Goal: Task Accomplishment & Management: Manage account settings

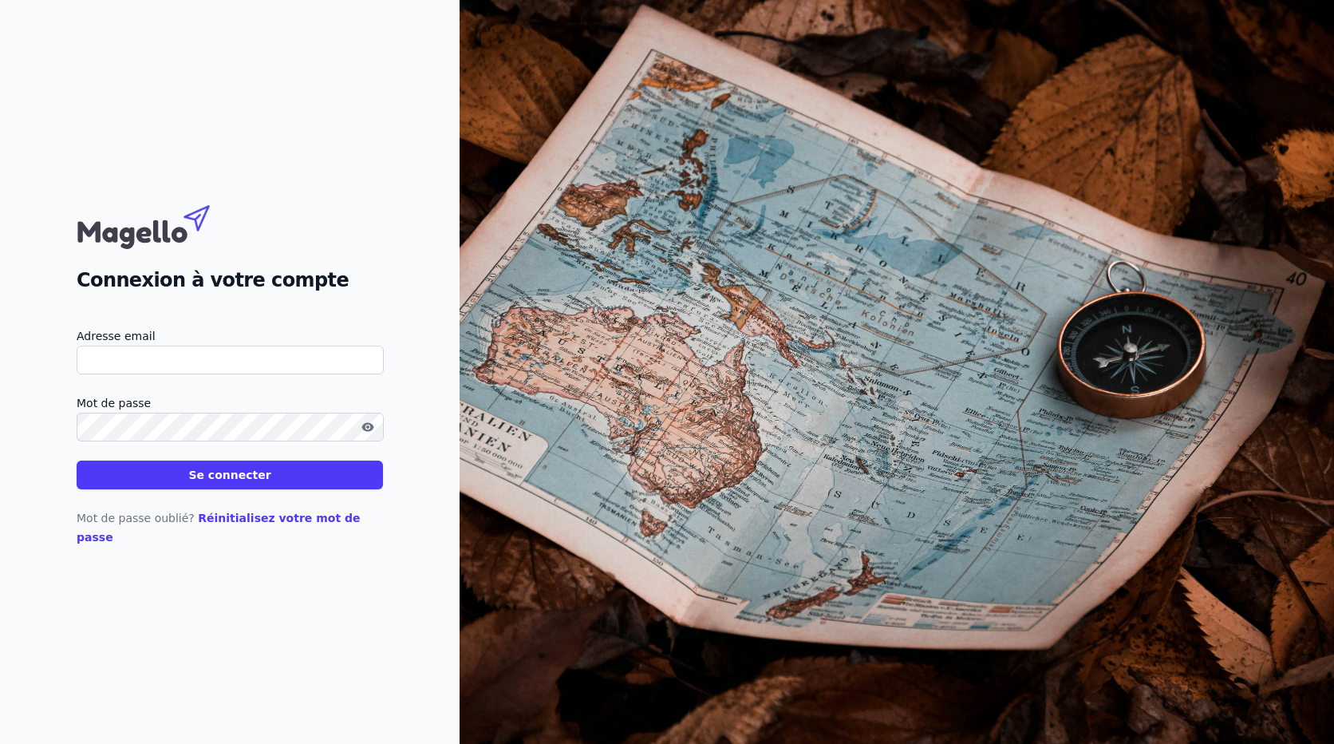
type input "[EMAIL_ADDRESS][DOMAIN_NAME]"
click at [322, 484] on button "Se connecter" at bounding box center [230, 474] width 306 height 29
click at [184, 374] on input "Adresse email" at bounding box center [230, 360] width 307 height 29
type input "[EMAIL_ADDRESS][DOMAIN_NAME]"
click at [268, 479] on button "Se connecter" at bounding box center [230, 474] width 306 height 29
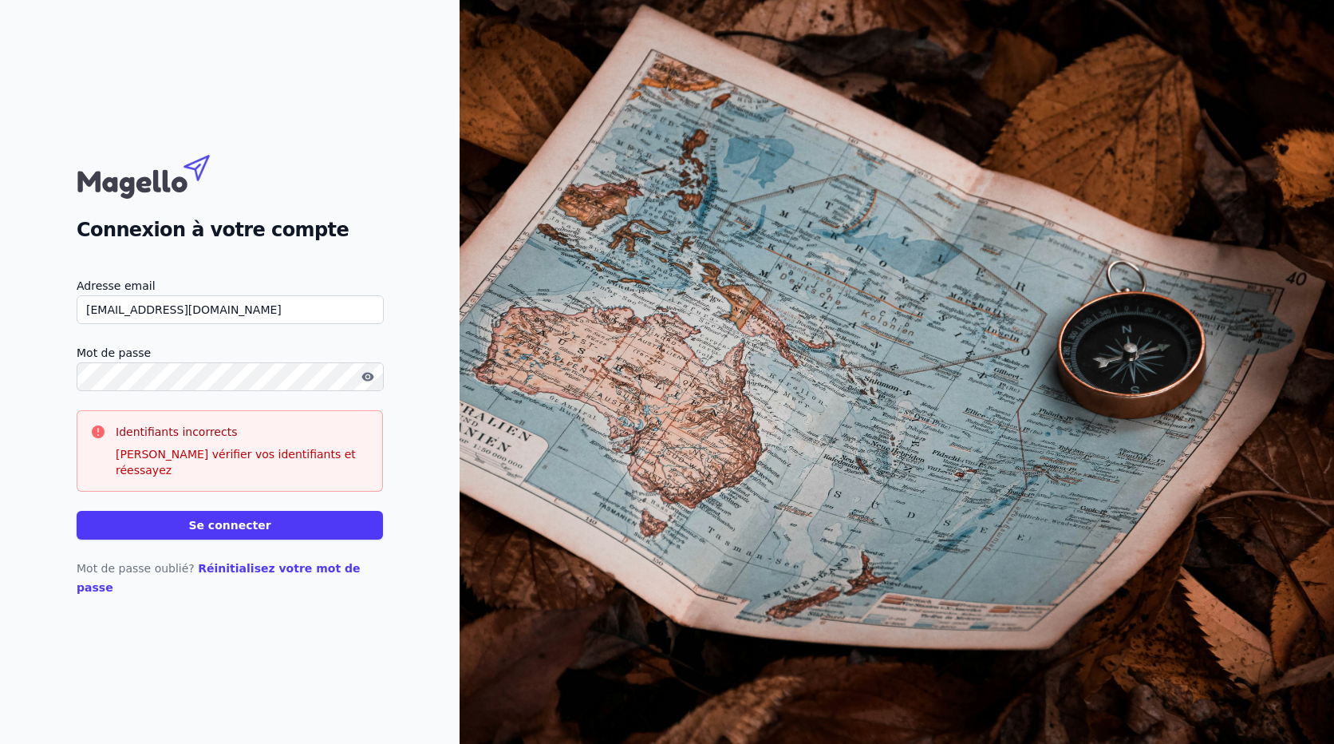
click at [58, 403] on div "Connexion à votre compte Adresse email denisgustin79@gmail.com Mot de passe Ide…" at bounding box center [230, 372] width 460 height 744
click at [253, 528] on button "Se connecter" at bounding box center [230, 525] width 306 height 29
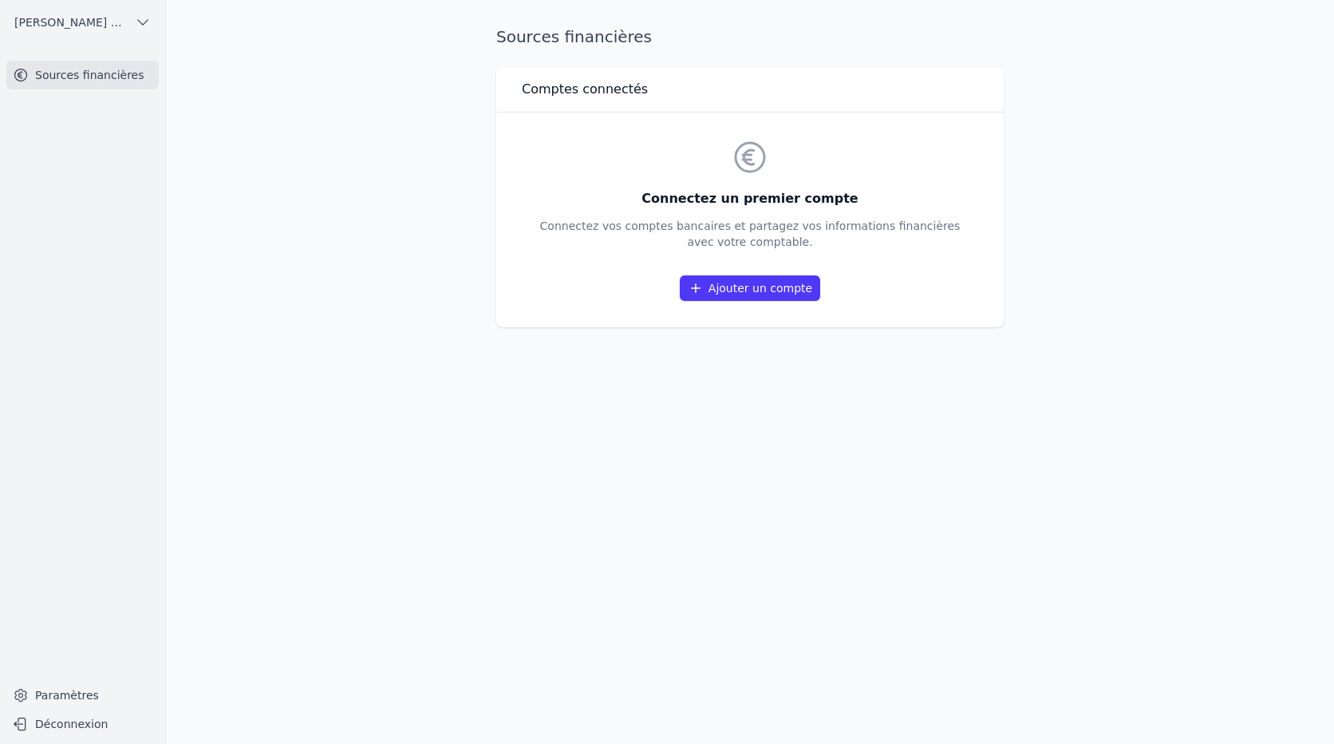
click at [769, 279] on link "Ajouter un compte" at bounding box center [750, 288] width 140 height 26
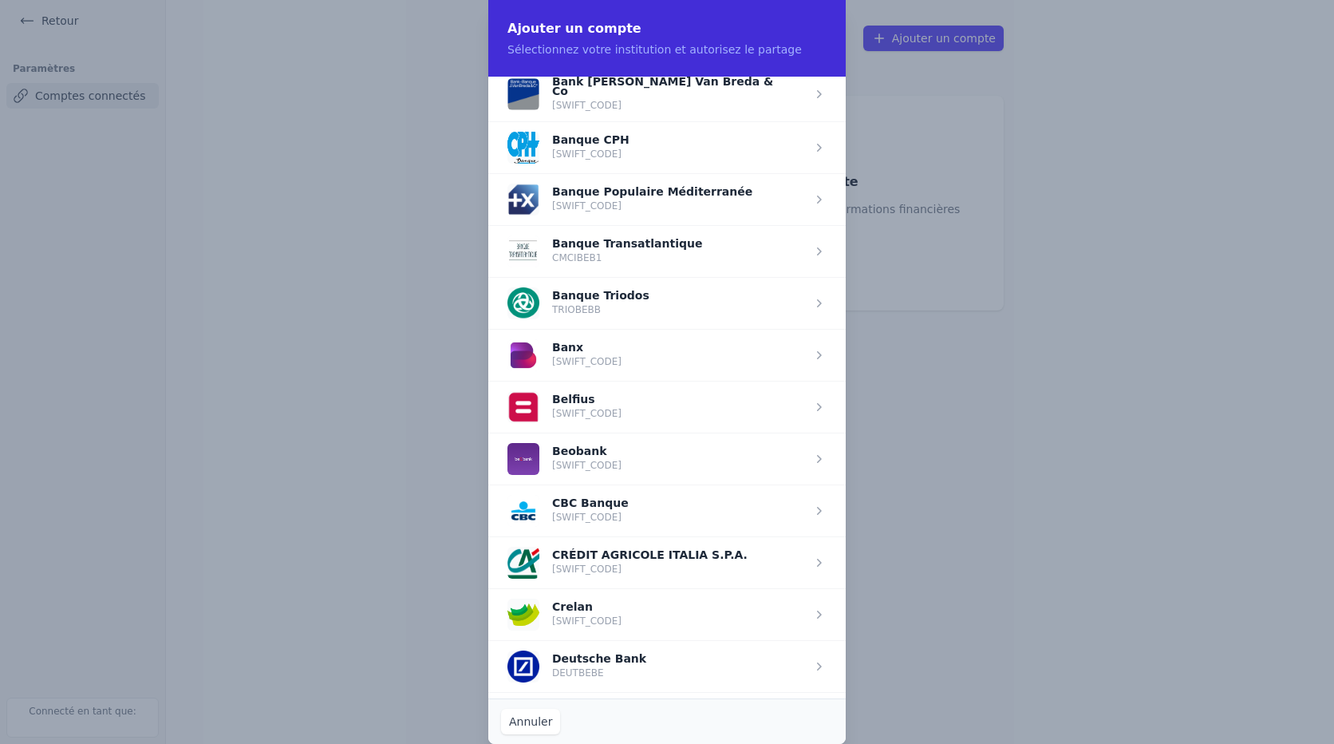
scroll to position [479, 0]
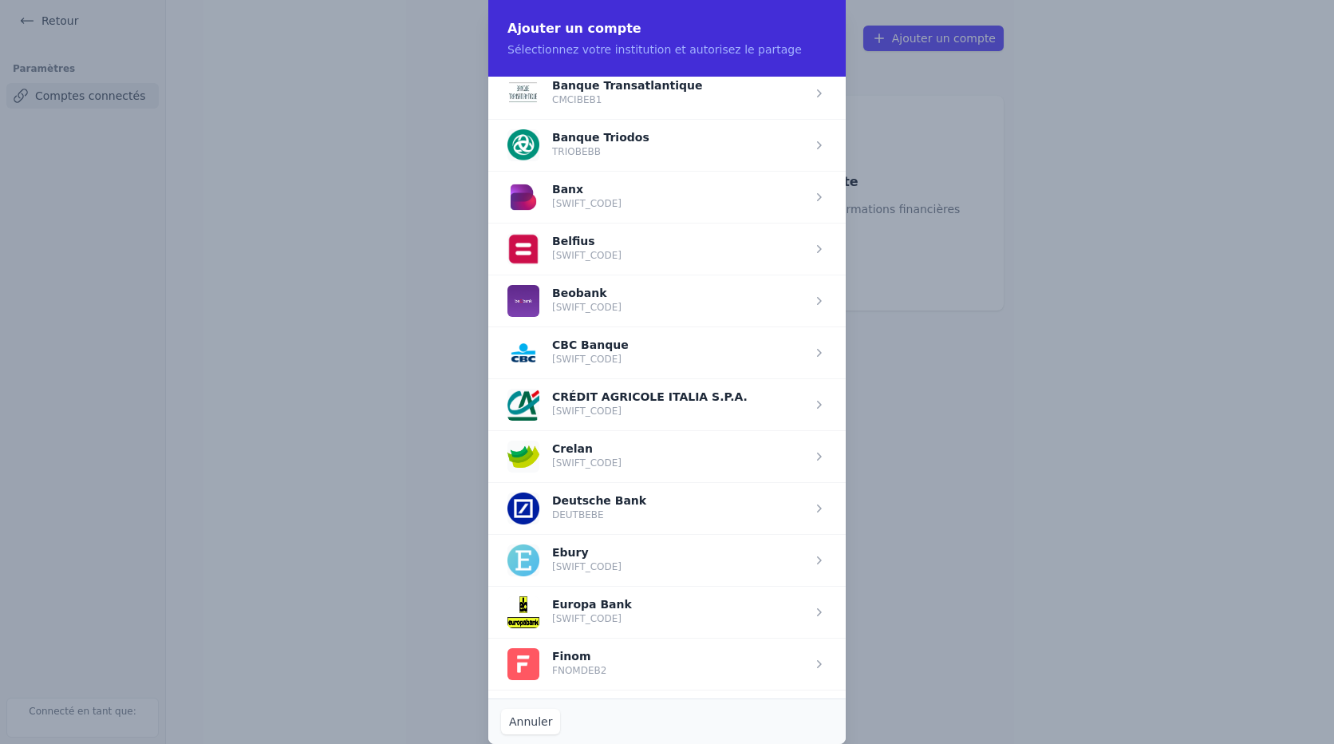
click at [671, 443] on span "button" at bounding box center [667, 456] width 358 height 52
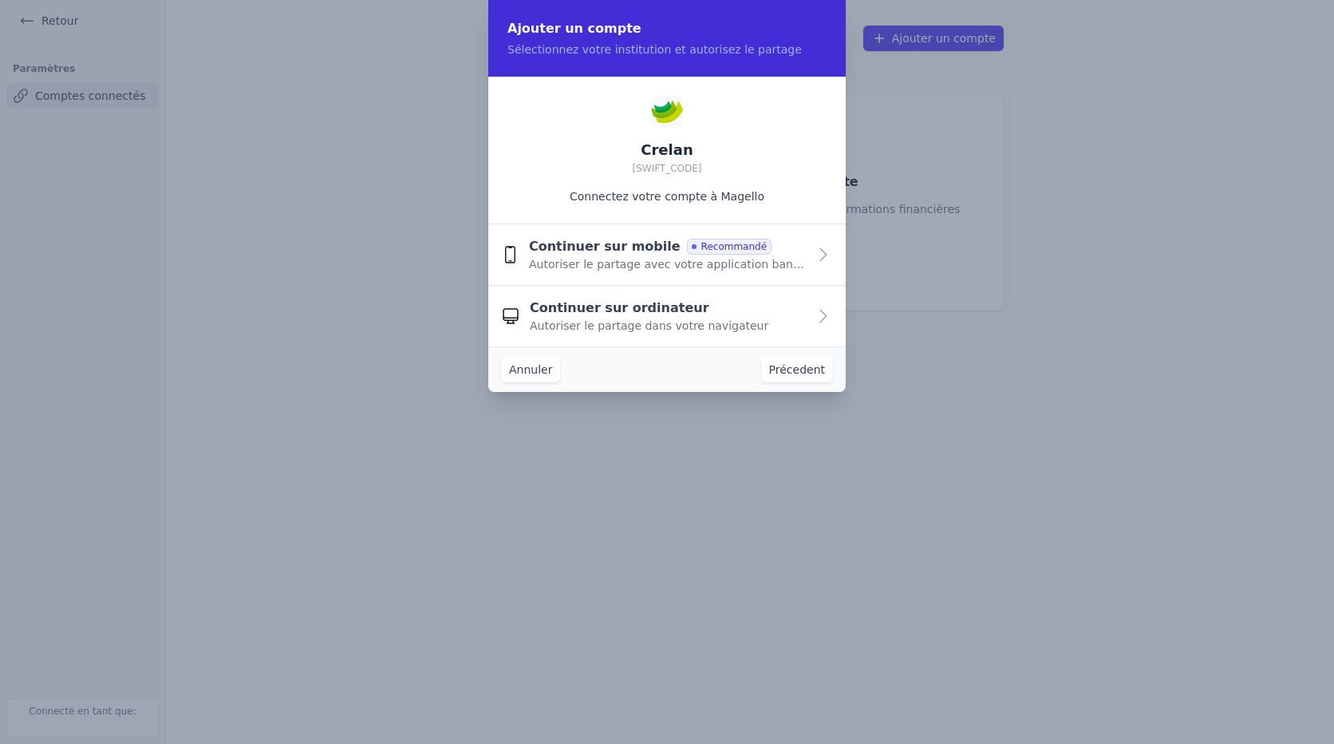
click at [800, 321] on div "Continuer sur ordinateur Autoriser le partage dans votre navigateur" at bounding box center [669, 315] width 278 height 35
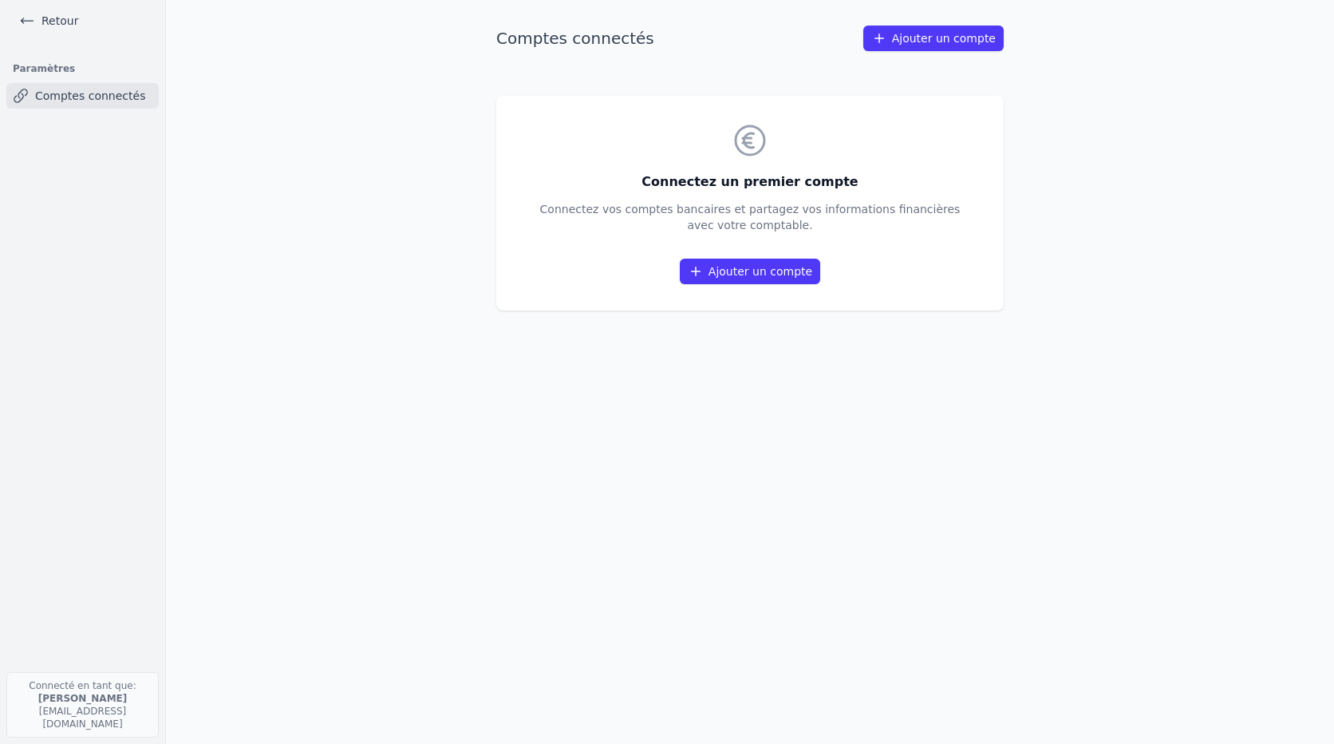
click at [778, 275] on link "Ajouter un compte" at bounding box center [750, 272] width 140 height 26
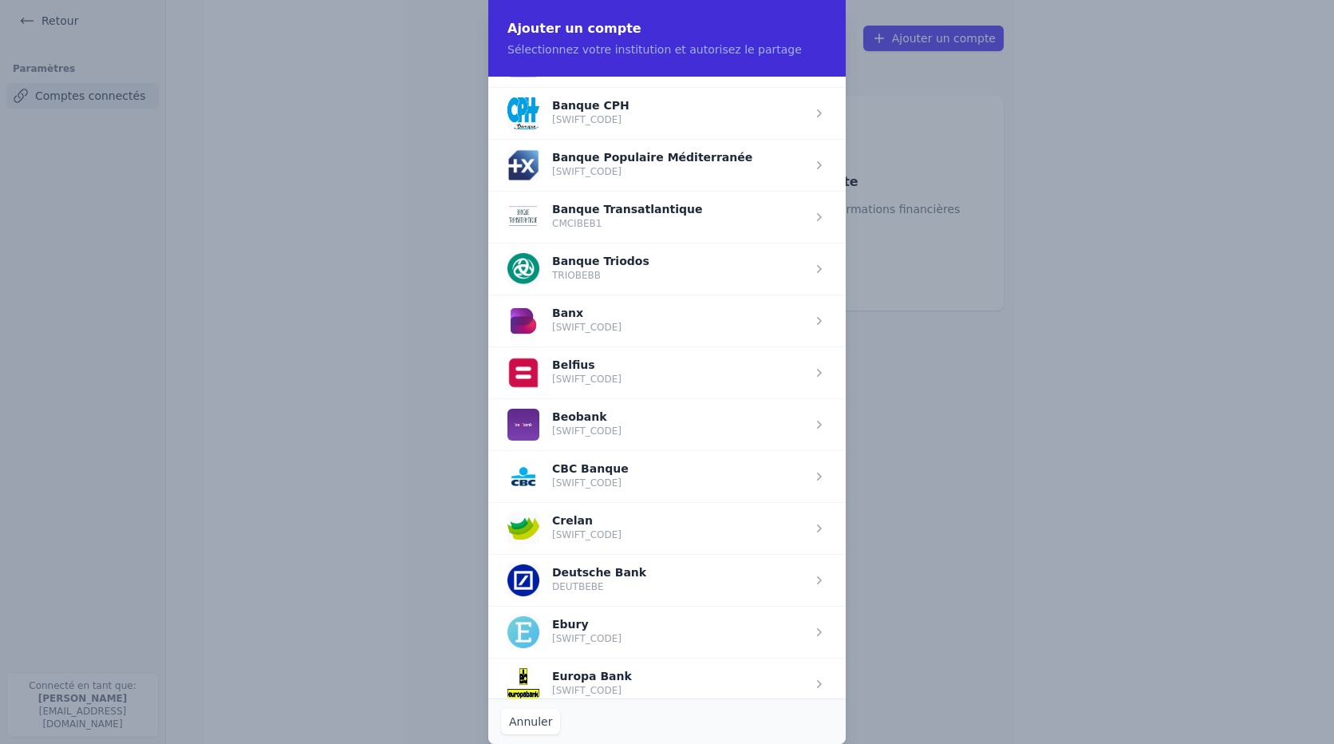
scroll to position [399, 0]
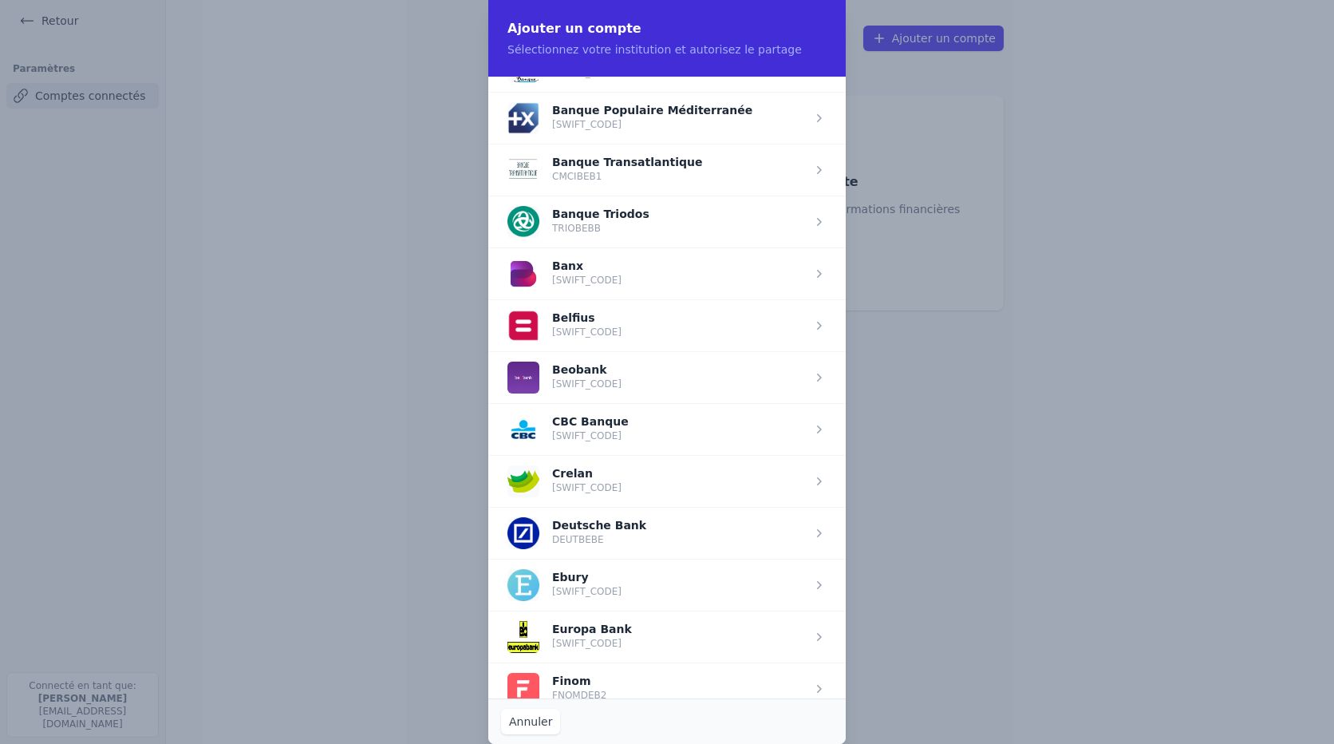
click at [670, 486] on span "button" at bounding box center [667, 481] width 358 height 52
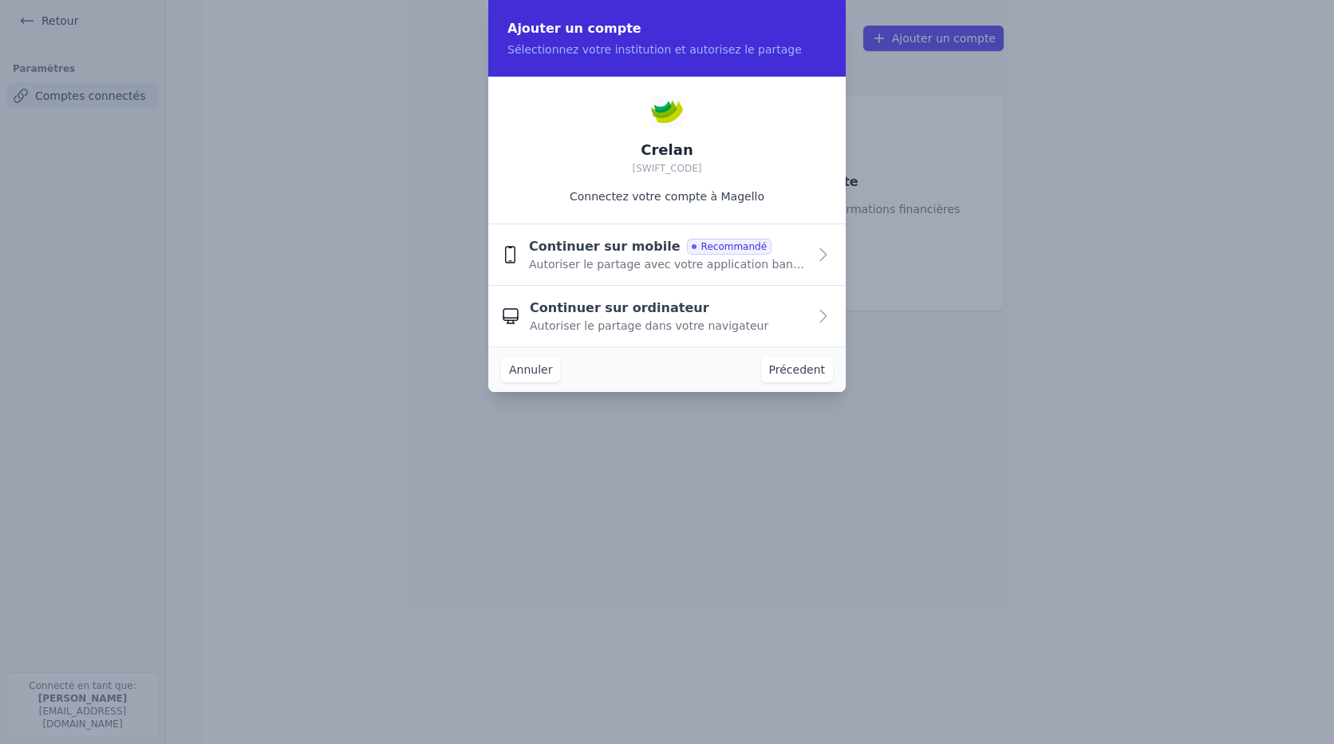
scroll to position [0, 0]
click at [804, 262] on span "Autoriser le partage avec votre application bancaire" at bounding box center [668, 264] width 279 height 16
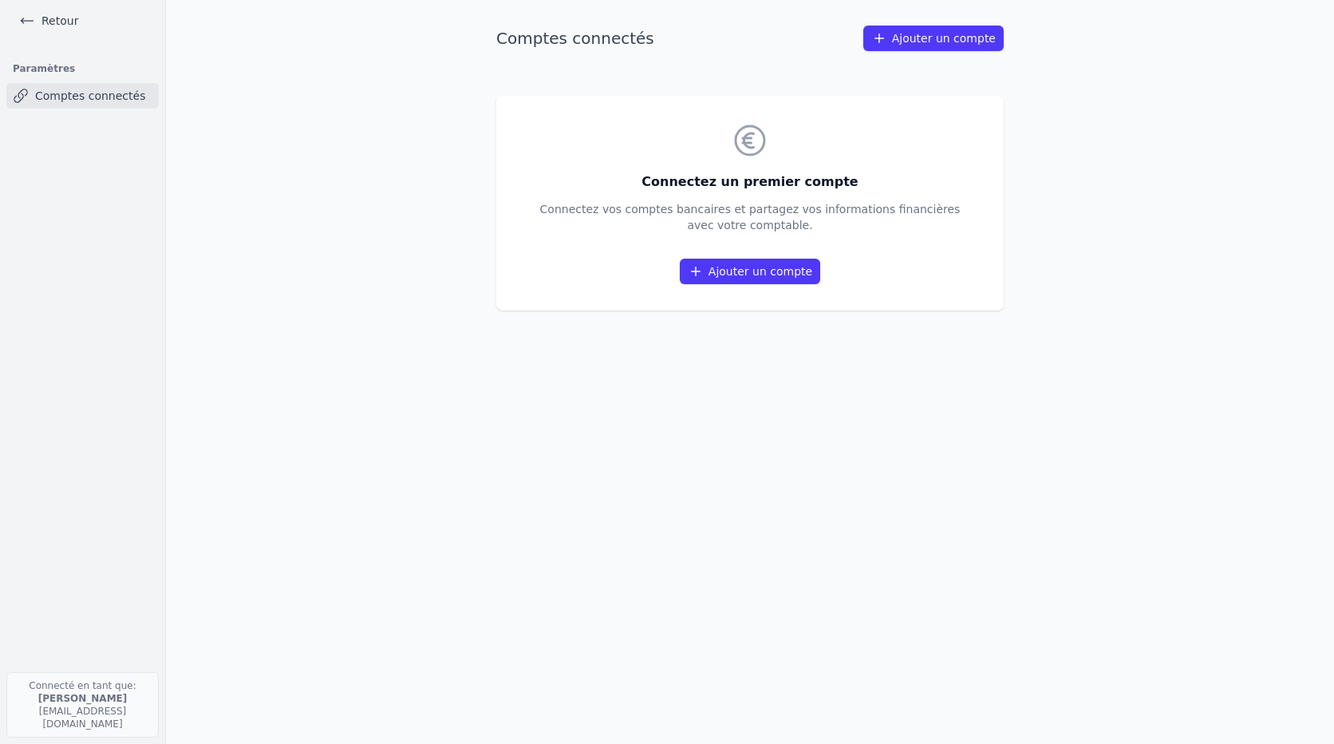
click at [735, 272] on link "Ajouter un compte" at bounding box center [750, 272] width 140 height 26
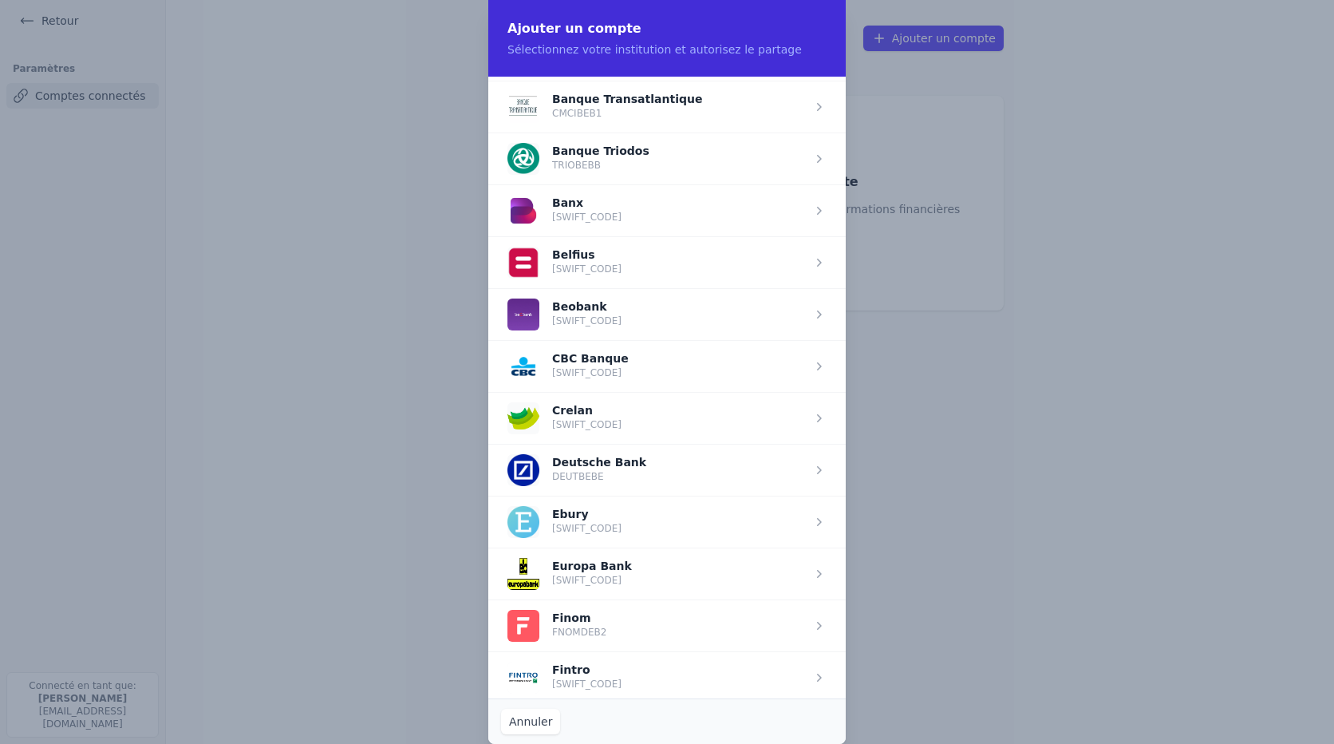
scroll to position [479, 0]
